Goal: Transaction & Acquisition: Purchase product/service

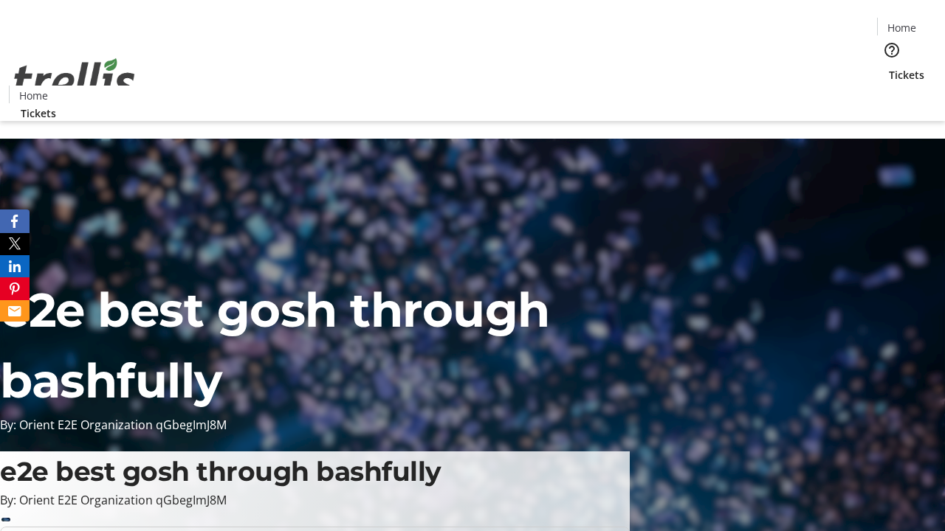
click at [889, 67] on span "Tickets" at bounding box center [906, 74] width 35 height 15
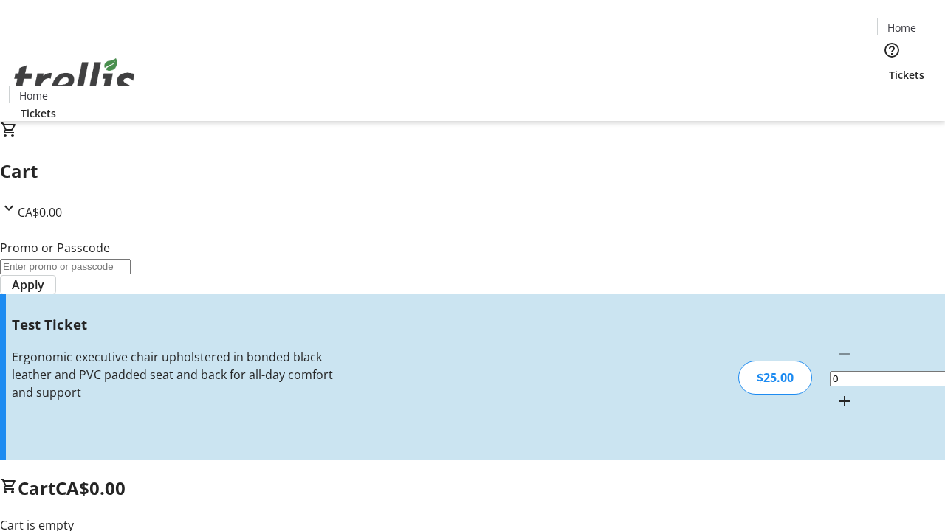
click at [836, 393] on mat-icon "Increment by one" at bounding box center [845, 402] width 18 height 18
type input "1"
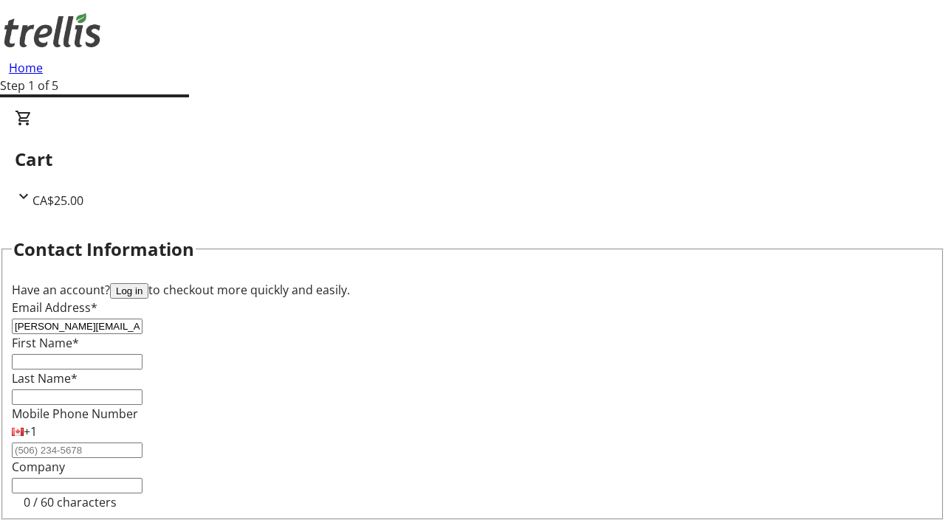
type input "[PERSON_NAME][EMAIL_ADDRESS][PERSON_NAME][DOMAIN_NAME]"
type input "[PERSON_NAME]"
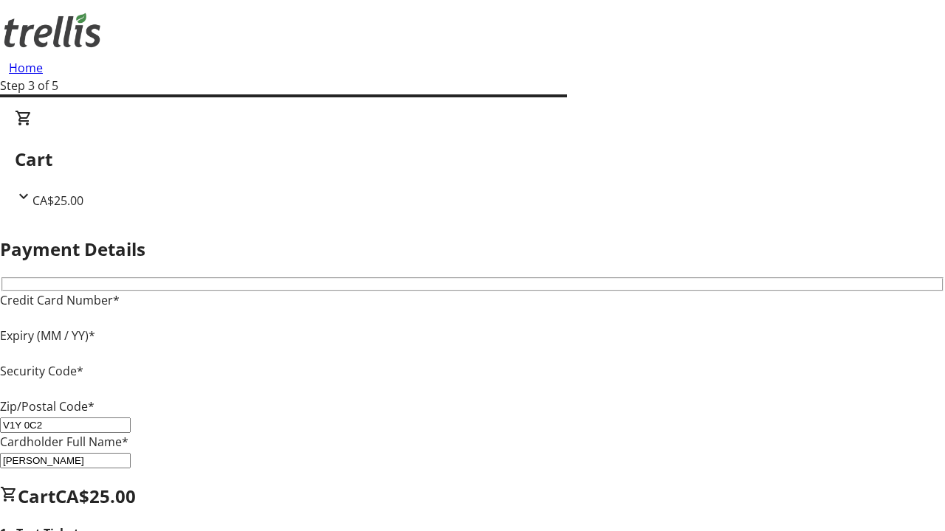
type input "V1Y 0C2"
